Goal: Task Accomplishment & Management: Manage account settings

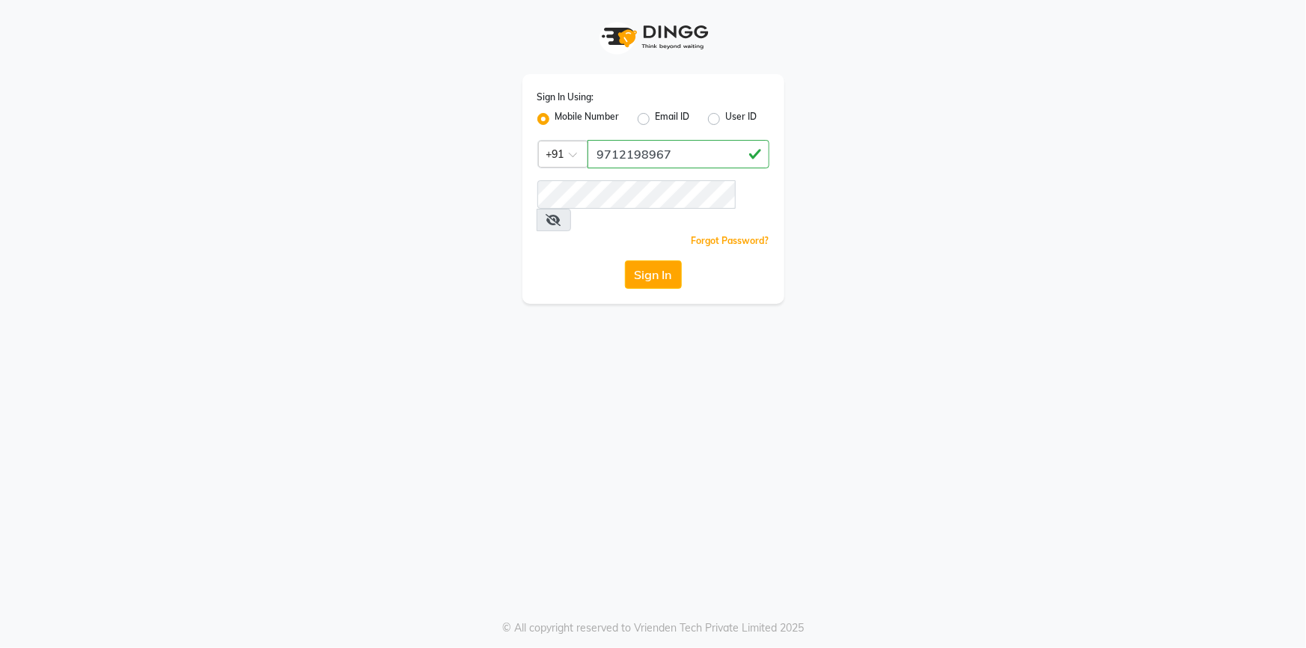
type input "9712198967"
click at [625, 260] on button "Sign In" at bounding box center [653, 274] width 57 height 28
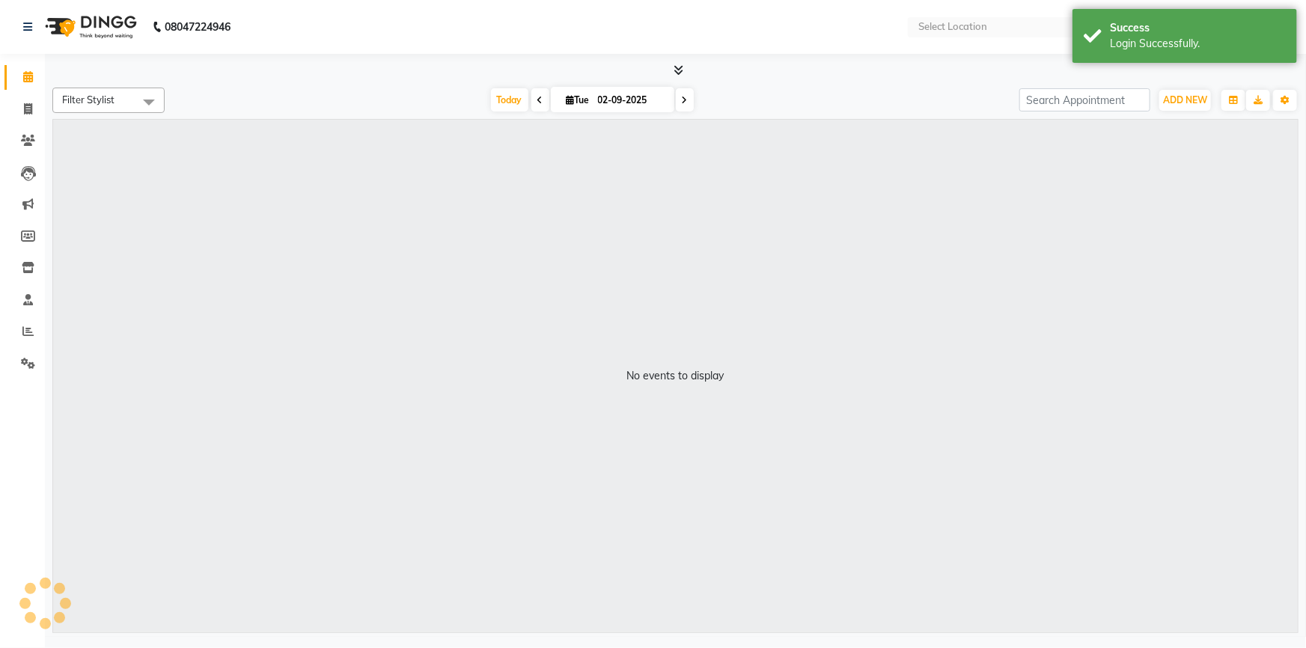
select select "en"
